Goal: Transaction & Acquisition: Purchase product/service

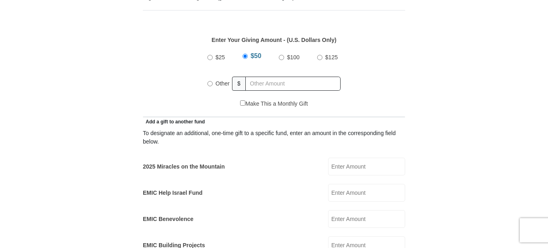
scroll to position [370, 0]
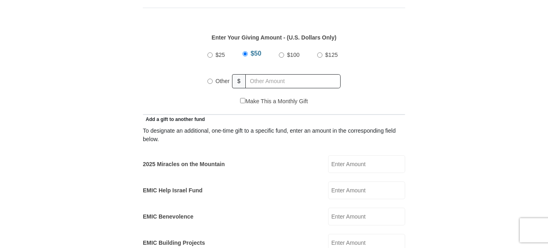
click at [222, 78] on span "Other" at bounding box center [222, 81] width 14 height 6
click at [213, 79] on input "Other" at bounding box center [209, 81] width 5 height 5
radio input "true"
click at [269, 74] on input "text" at bounding box center [294, 81] width 92 height 14
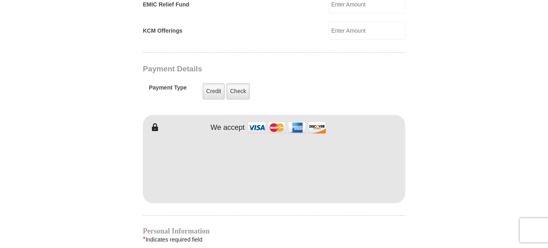
scroll to position [637, 0]
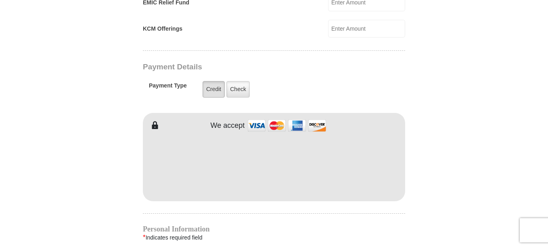
type input "122.69"
click at [208, 81] on label "Credit" at bounding box center [213, 89] width 22 height 17
click at [0, 0] on input "Credit" at bounding box center [0, 0] width 0 height 0
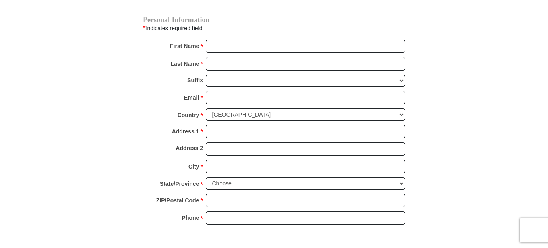
scroll to position [841, 0]
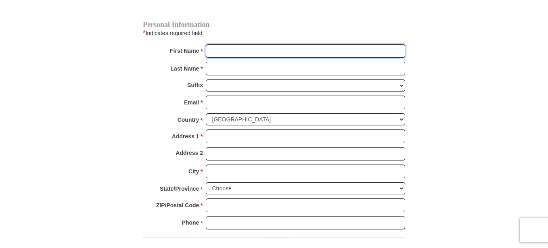
click at [393, 44] on input "First Name *" at bounding box center [305, 51] width 199 height 14
type input "[PERSON_NAME]"
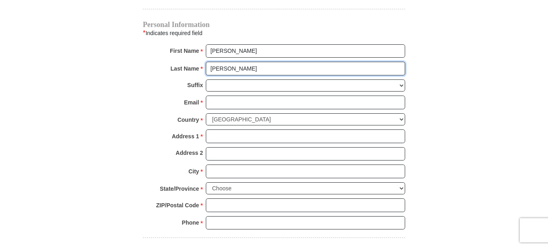
type input "[PERSON_NAME]"
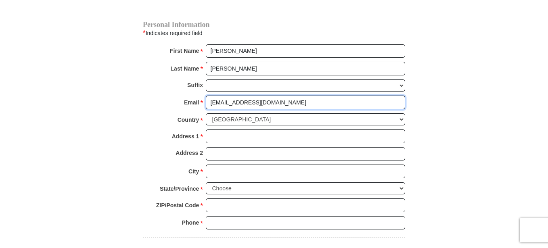
type input "[EMAIL_ADDRESS][DOMAIN_NAME]"
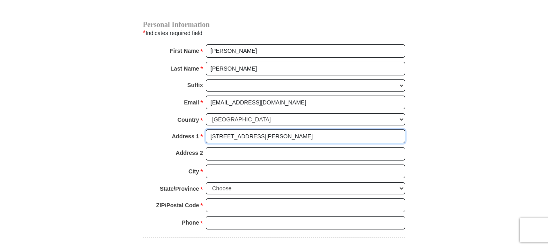
type input "[STREET_ADDRESS][PERSON_NAME]"
type input "Apt. C"
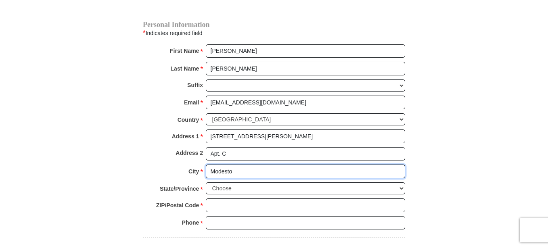
type input "Modesto"
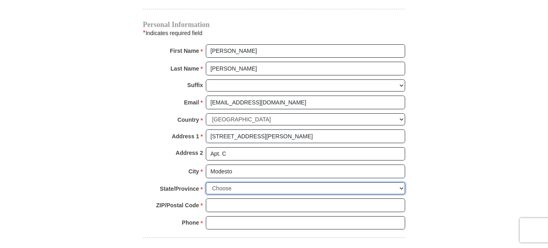
select select "CA"
type input "95355"
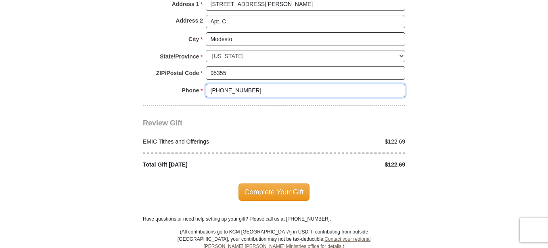
scroll to position [983, 0]
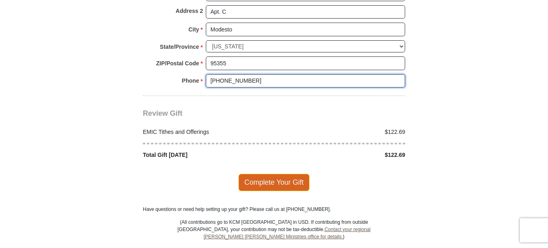
type input "[PHONE_NUMBER]"
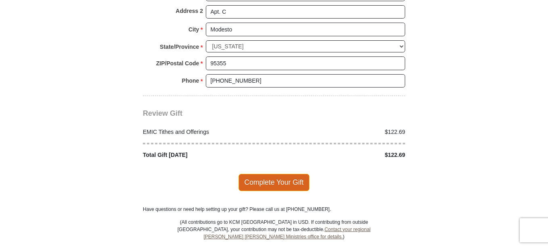
click at [278, 176] on span "Complete Your Gift" at bounding box center [273, 182] width 71 height 17
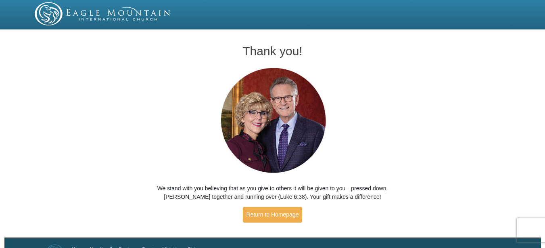
drag, startPoint x: 523, startPoint y: 1, endPoint x: 377, endPoint y: 108, distance: 181.4
click at [377, 108] on div "Thank you! We stand with you believing that as you give to others it will be gi…" at bounding box center [272, 130] width 273 height 196
click at [285, 214] on link "Return to Homepage" at bounding box center [273, 215] width 60 height 16
